Goal: Task Accomplishment & Management: Manage account settings

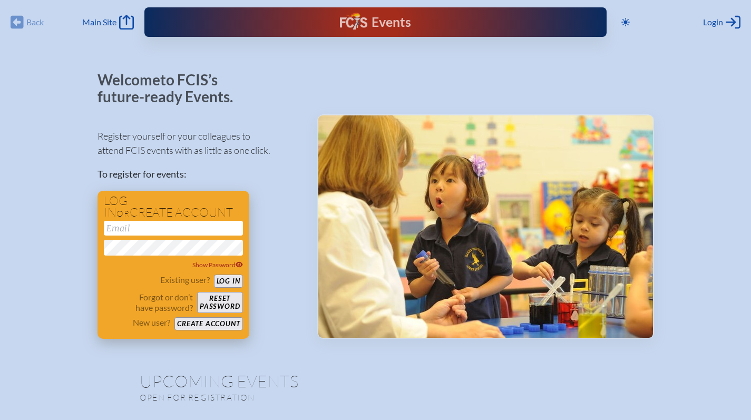
type input "[EMAIL_ADDRESS][DOMAIN_NAME]"
click at [230, 283] on button "Log in" at bounding box center [228, 281] width 29 height 13
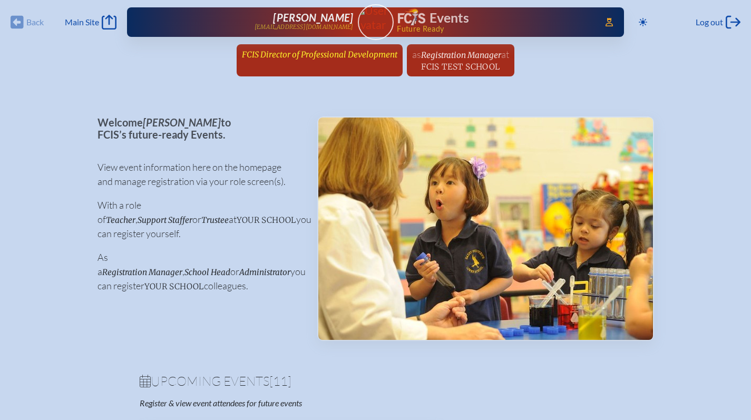
click at [270, 57] on span "FCIS Director of Professional Development" at bounding box center [320, 55] width 156 height 10
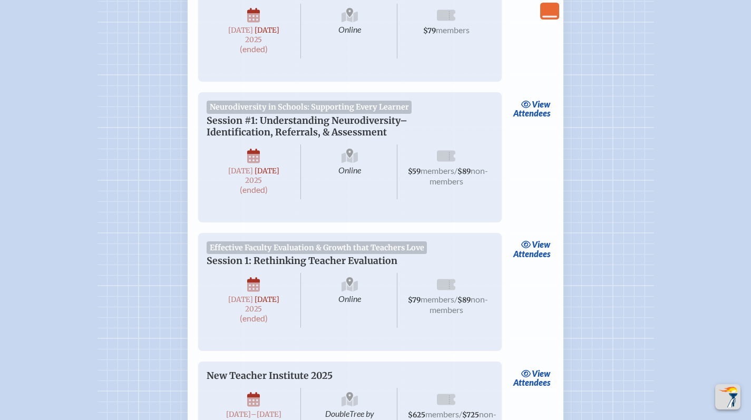
scroll to position [2346, 0]
click at [527, 121] on link "view Attendees" at bounding box center [531, 109] width 43 height 24
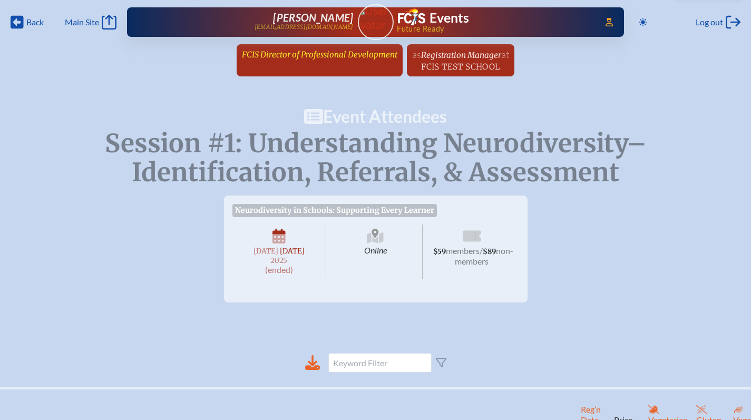
click at [283, 52] on span "FCIS Director of Professional Development" at bounding box center [320, 55] width 156 height 10
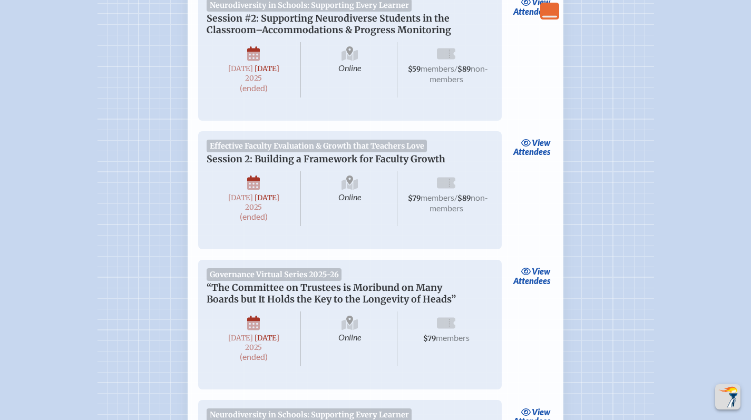
scroll to position [2040, 0]
click at [517, 159] on link "view Attendees" at bounding box center [531, 146] width 43 height 24
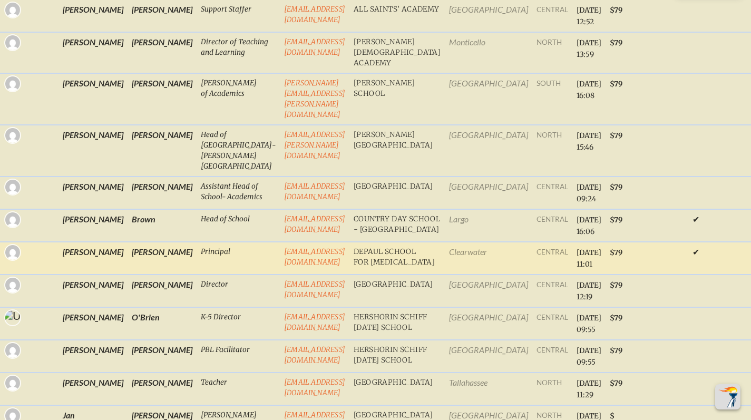
scroll to position [325, 0]
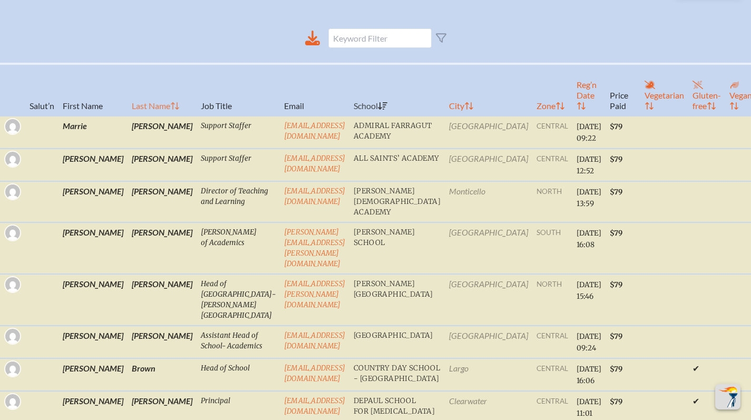
click at [128, 110] on th "Last Name" at bounding box center [162, 90] width 69 height 52
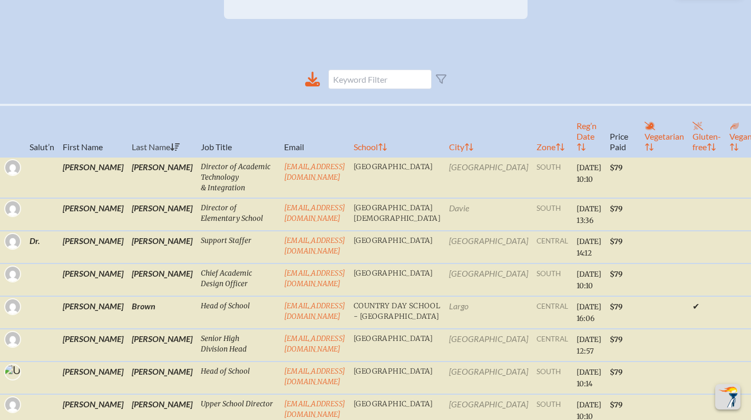
scroll to position [0, 0]
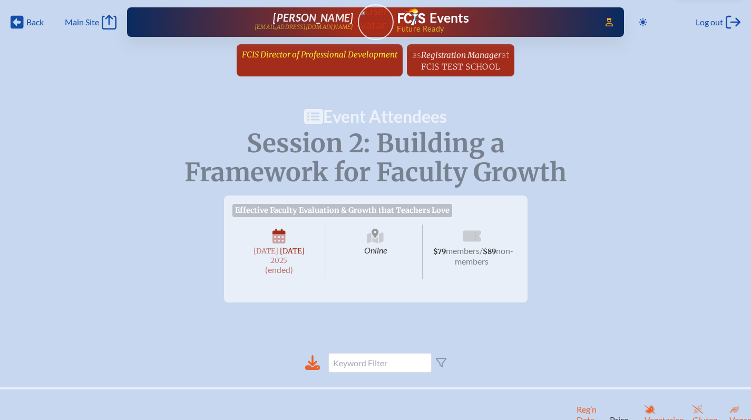
click at [295, 57] on span "FCIS Director of Professional Development" at bounding box center [320, 55] width 156 height 10
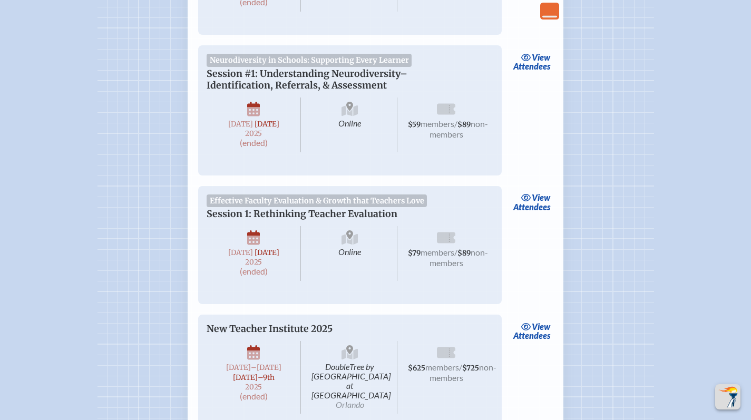
scroll to position [2402, 0]
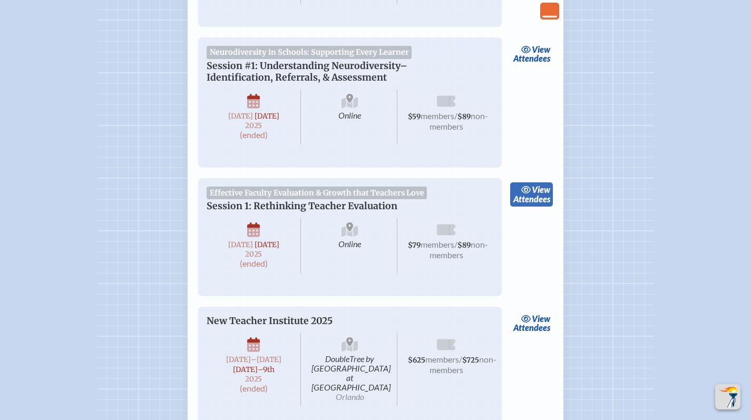
click at [528, 194] on icon at bounding box center [526, 190] width 11 height 8
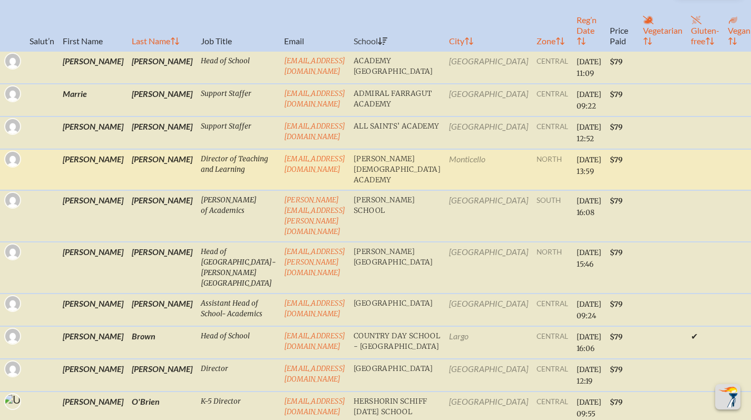
scroll to position [389, 0]
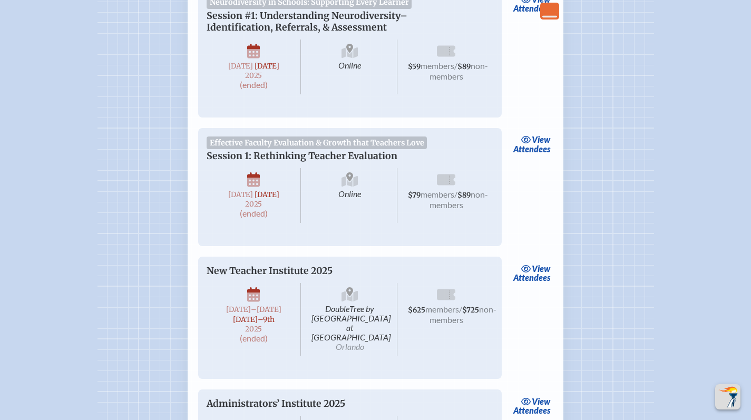
scroll to position [2451, 0]
click at [538, 17] on link "view Attendees" at bounding box center [531, 5] width 43 height 24
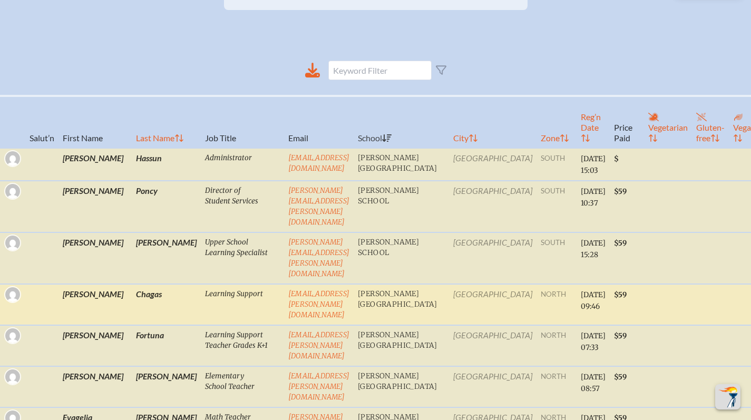
scroll to position [351, 0]
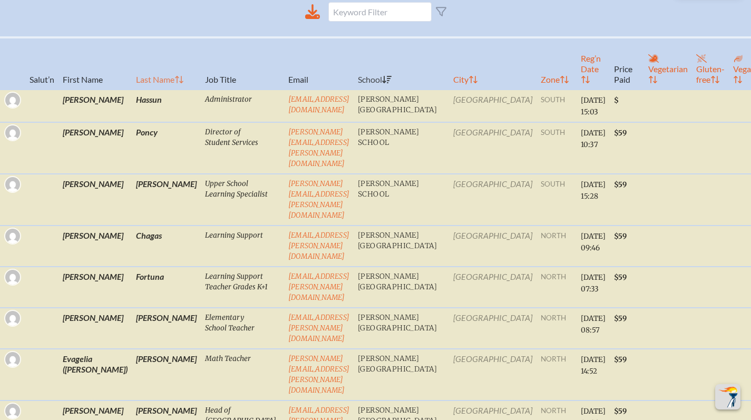
click at [132, 90] on th "Last Name" at bounding box center [166, 63] width 69 height 52
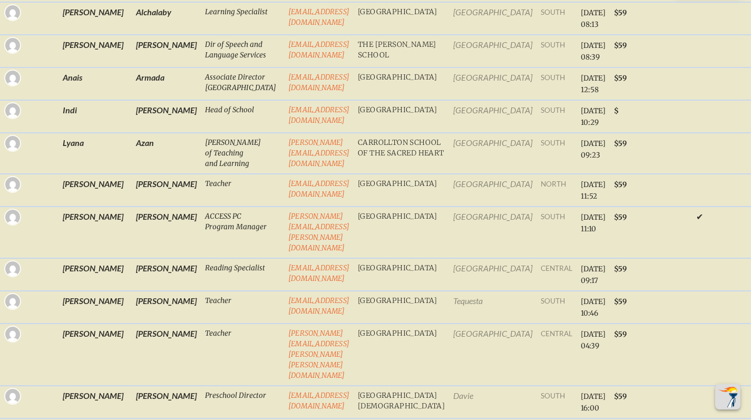
scroll to position [0, 0]
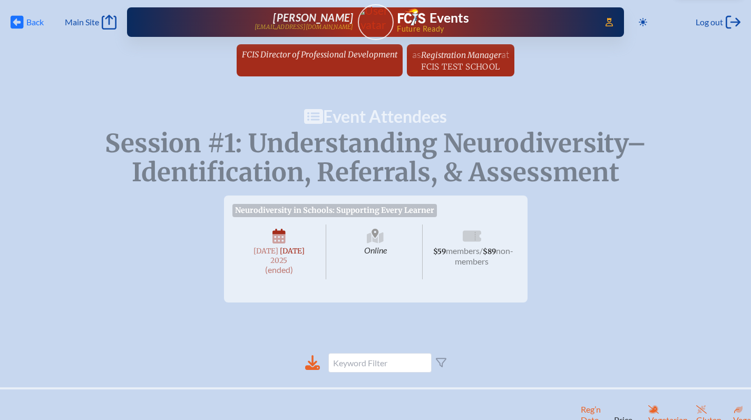
click at [24, 18] on span "Back Back" at bounding box center [27, 22] width 33 height 15
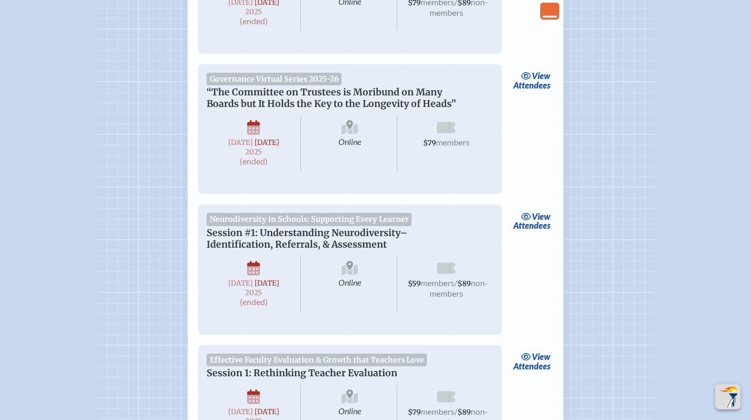
scroll to position [2232, 0]
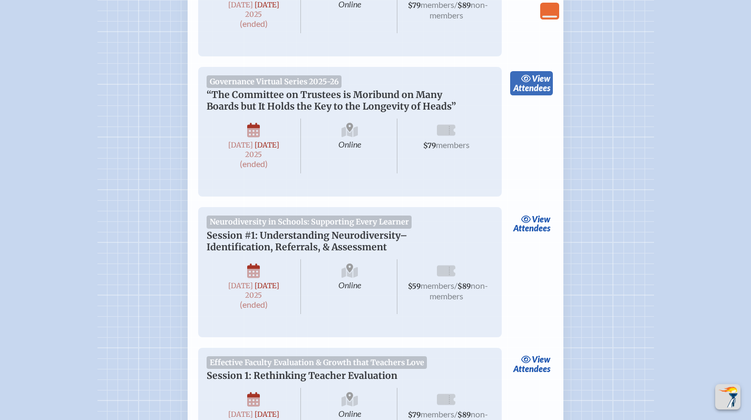
click at [526, 82] on icon at bounding box center [525, 78] width 9 height 7
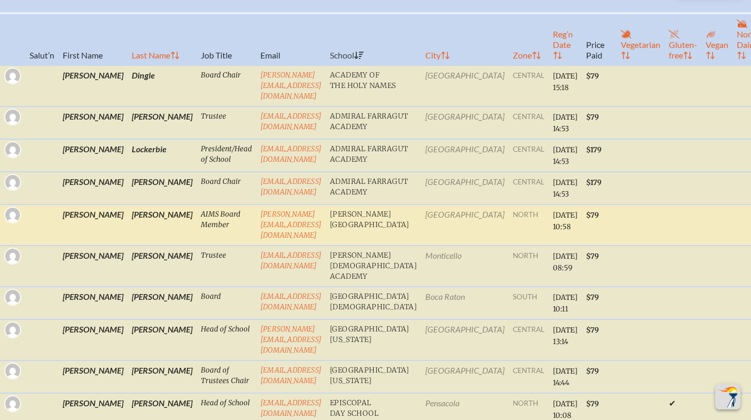
scroll to position [365, 0]
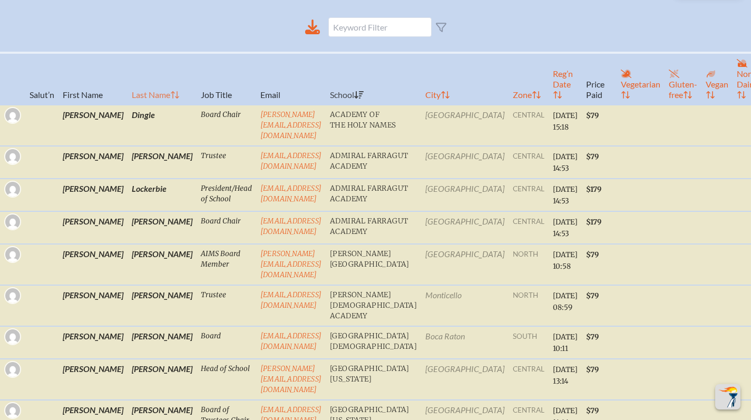
click at [128, 98] on th "Last Name" at bounding box center [162, 79] width 69 height 52
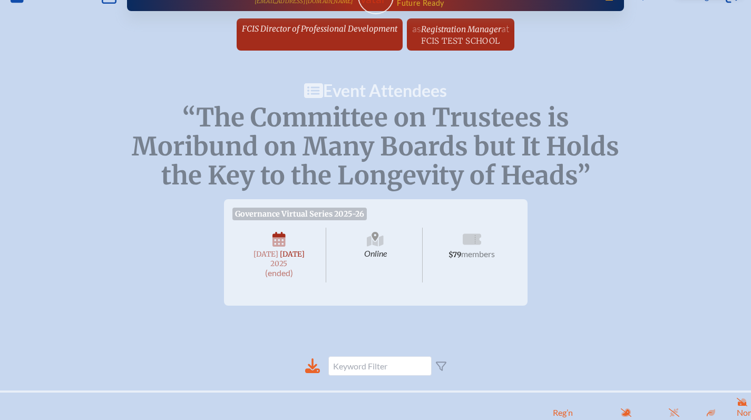
scroll to position [0, 0]
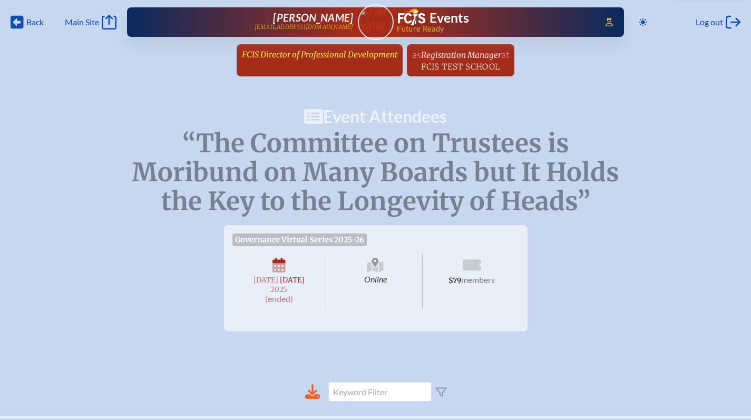
click at [327, 54] on span "FCIS Director of Professional Development" at bounding box center [320, 55] width 156 height 10
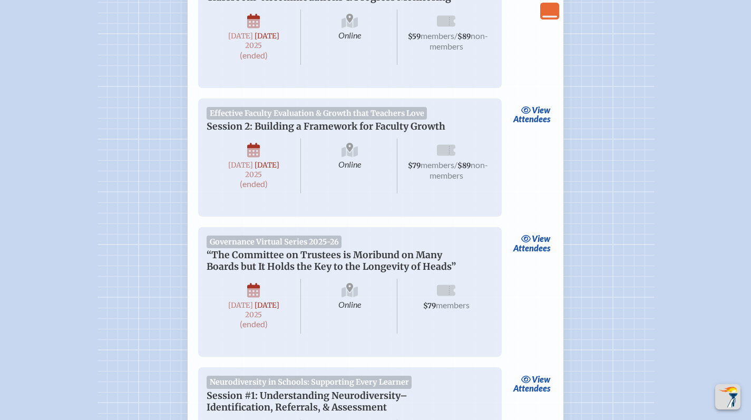
scroll to position [2072, 0]
click at [534, 127] on link "view Attendees" at bounding box center [531, 115] width 43 height 24
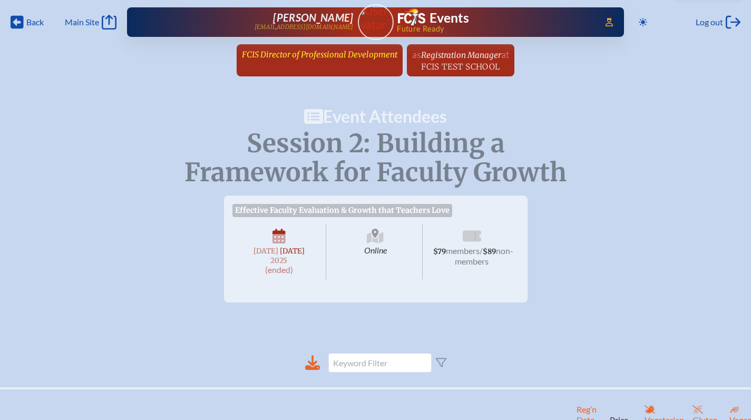
click at [290, 57] on span "FCIS Director of Professional Development" at bounding box center [320, 55] width 156 height 10
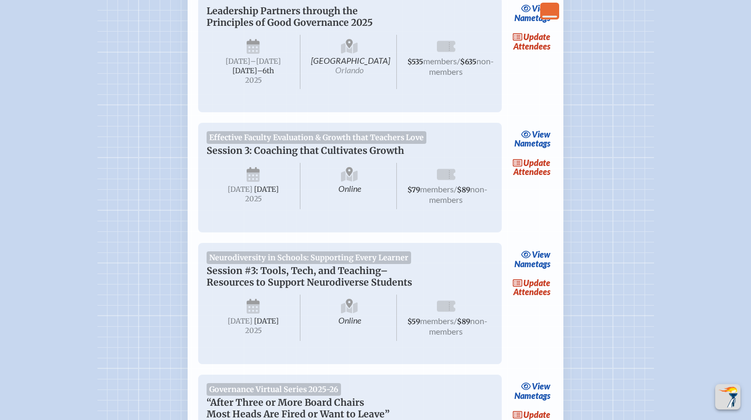
scroll to position [366, 0]
click at [520, 167] on icon at bounding box center [518, 162] width 11 height 8
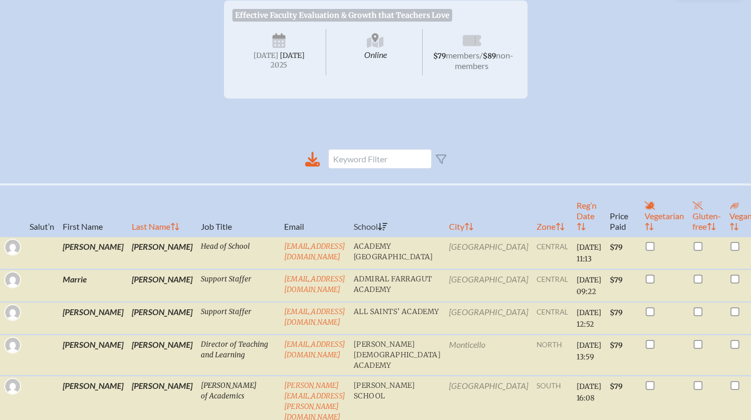
scroll to position [249, 0]
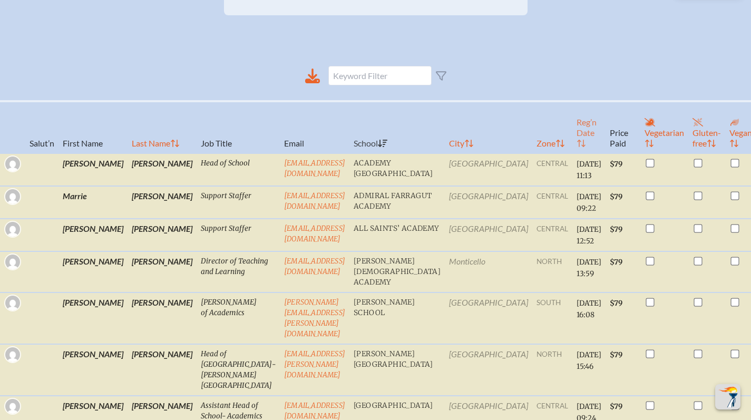
click at [573, 147] on th "Reg’n Date" at bounding box center [589, 127] width 33 height 52
checkbox input "true"
checkbox input "false"
checkbox input "true"
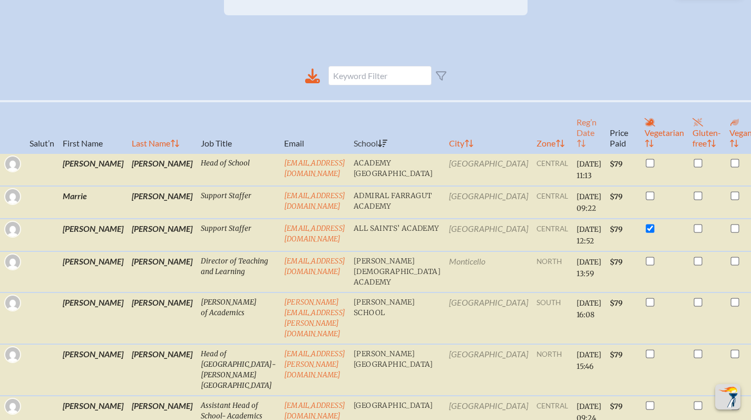
checkbox input "true"
checkbox input "false"
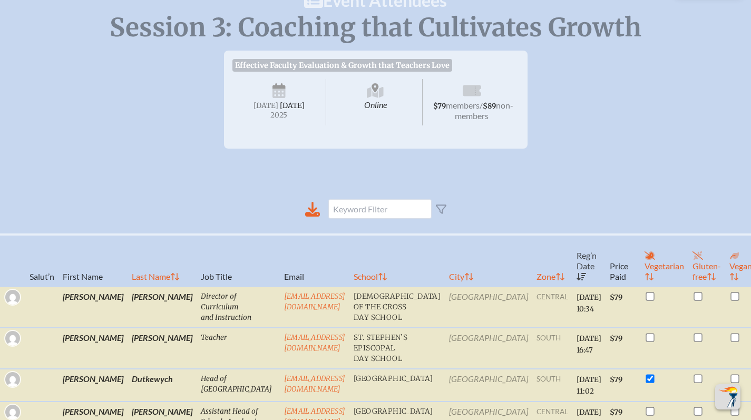
scroll to position [0, 0]
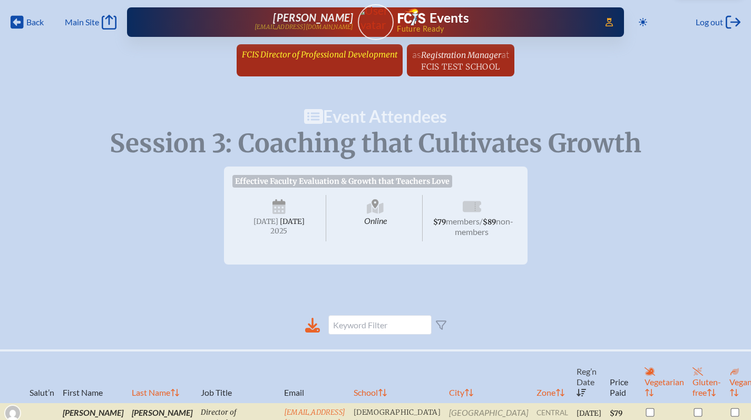
click at [359, 59] on span "FCIS Director of Professional Development" at bounding box center [320, 55] width 156 height 10
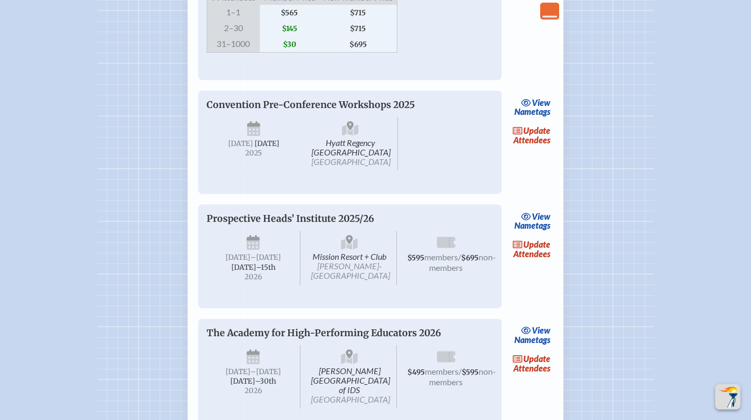
scroll to position [1458, 0]
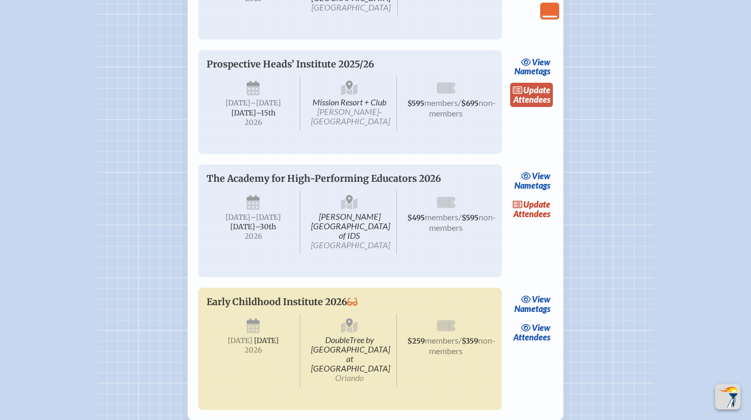
click at [528, 107] on link "update Attendees" at bounding box center [531, 95] width 43 height 24
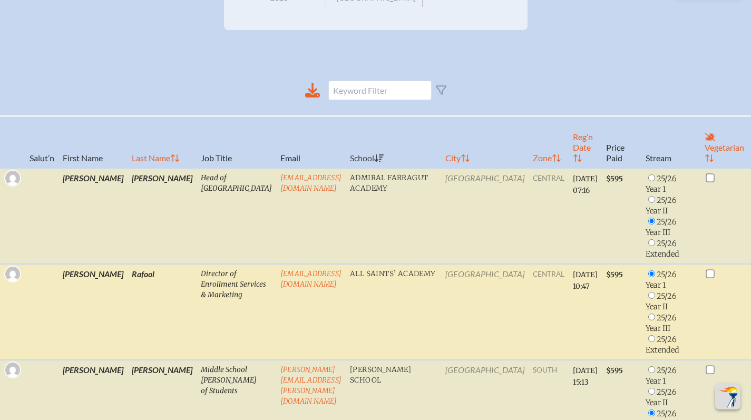
scroll to position [336, 0]
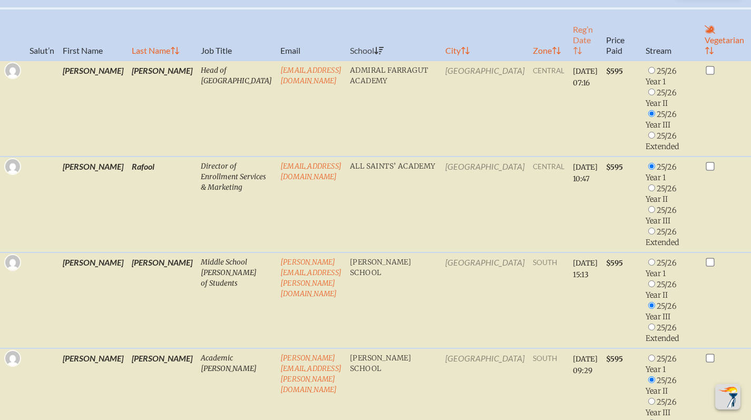
click at [569, 43] on th "Reg’n Date" at bounding box center [585, 34] width 33 height 52
radio input "true"
checkbox input "true"
radio input "true"
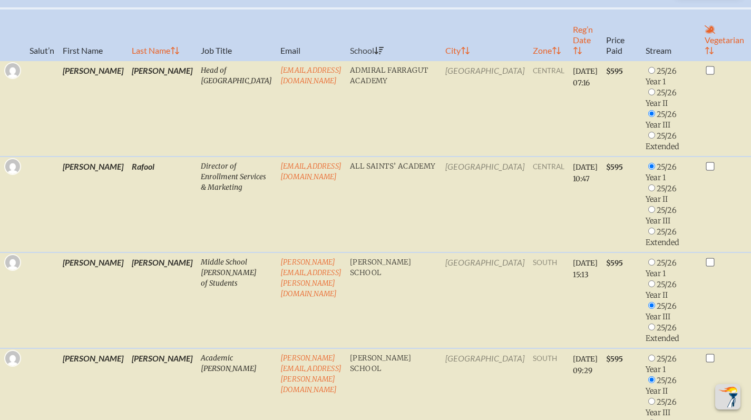
checkbox input "true"
radio input "true"
checkbox input "true"
radio input "false"
checkbox input "false"
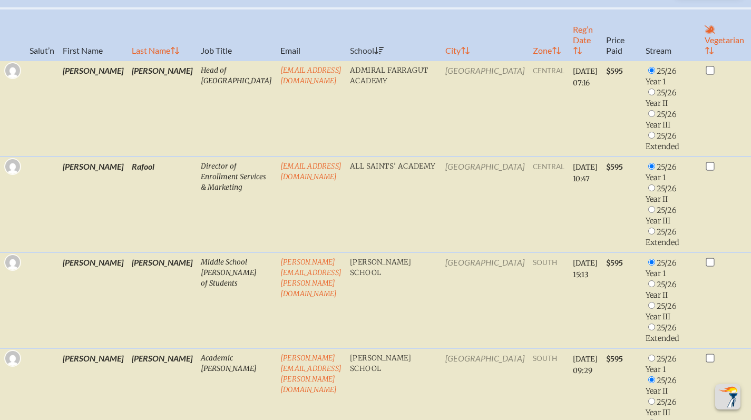
radio input "true"
checkbox input "false"
radio input "false"
radio input "true"
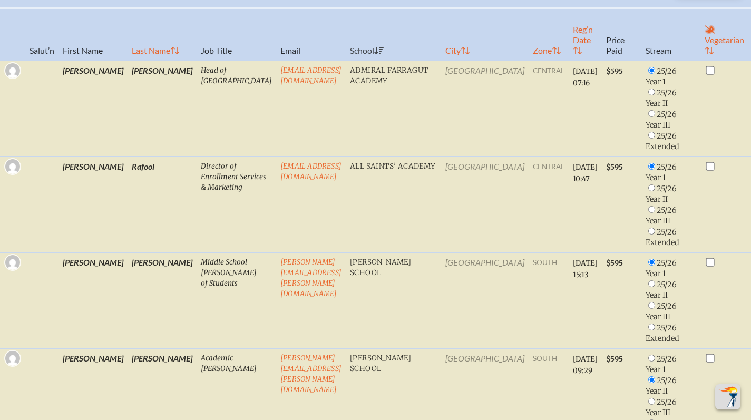
checkbox input "true"
radio input "false"
checkbox input "false"
radio input "true"
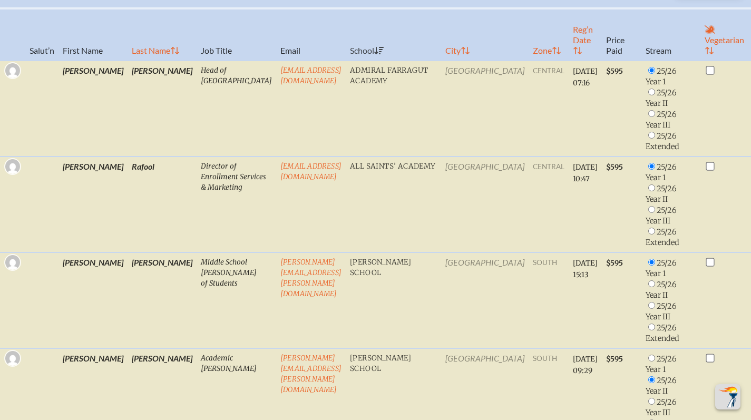
radio input "true"
checkbox input "false"
radio input "true"
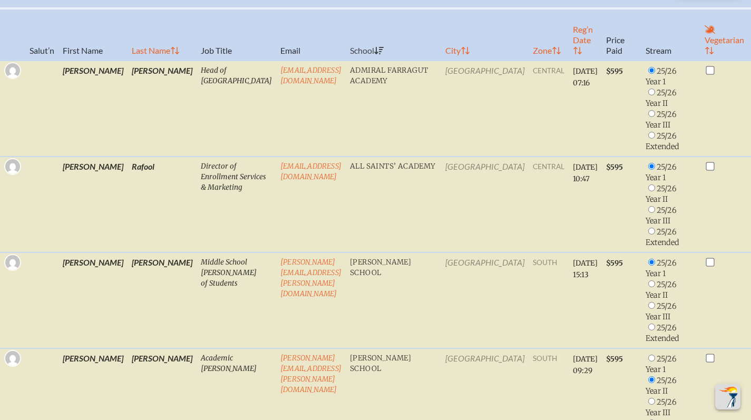
radio input "true"
checkbox input "true"
checkbox input "false"
radio input "true"
checkbox input "true"
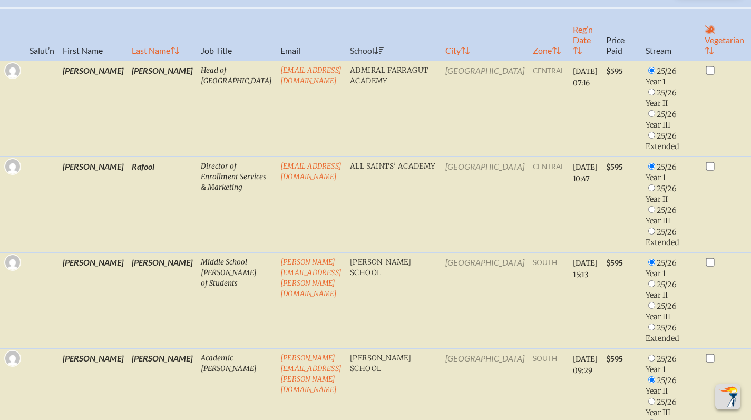
radio input "true"
checkbox input "false"
radio input "true"
